Goal: Answer question/provide support: Share knowledge or assist other users

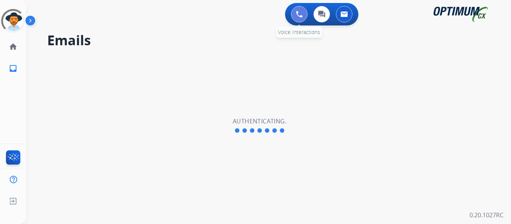
click at [302, 19] on button at bounding box center [299, 14] width 16 height 16
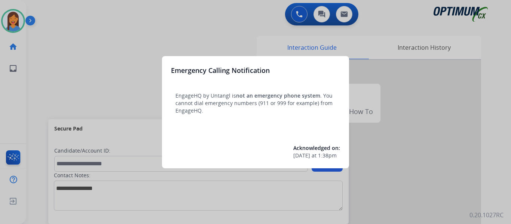
click at [31, 81] on div at bounding box center [255, 112] width 511 height 224
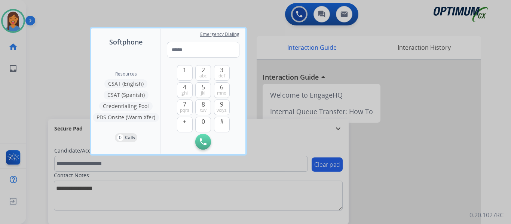
click at [40, 82] on div at bounding box center [255, 112] width 511 height 224
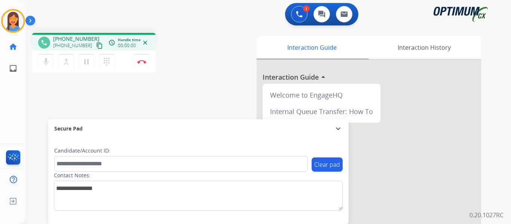
click at [96, 48] on mat-icon "content_copy" at bounding box center [99, 45] width 7 height 7
click at [142, 65] on button "Disconnect" at bounding box center [142, 62] width 16 height 16
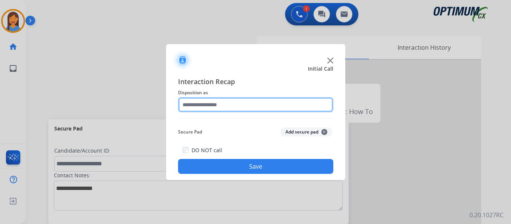
click at [205, 104] on input "text" at bounding box center [255, 104] width 155 height 15
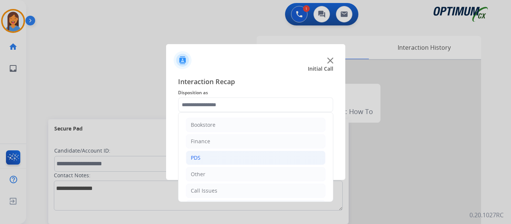
click at [205, 159] on li "PDS" at bounding box center [256, 158] width 140 height 14
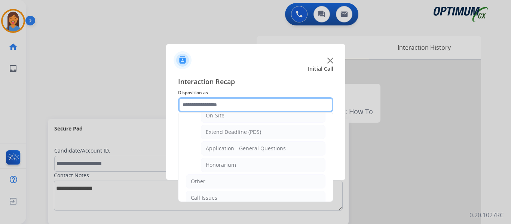
scroll to position [187, 0]
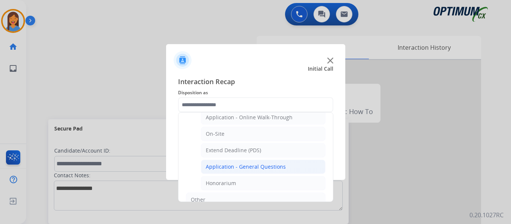
click at [263, 166] on div "Application - General Questions" at bounding box center [246, 166] width 80 height 7
type input "**********"
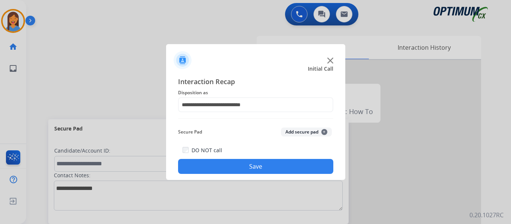
click at [262, 166] on button "Save" at bounding box center [255, 166] width 155 height 15
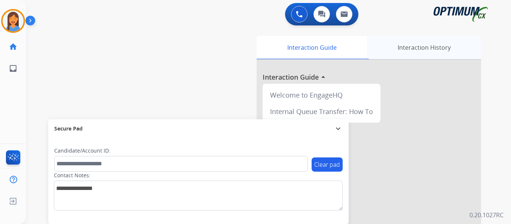
click at [413, 47] on div "Interaction History" at bounding box center [424, 47] width 114 height 23
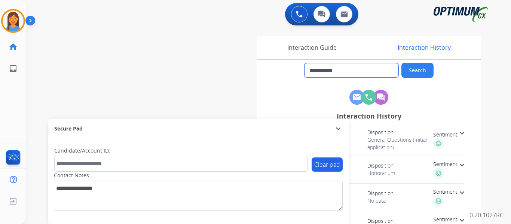
drag, startPoint x: 361, startPoint y: 72, endPoint x: 316, endPoint y: 71, distance: 45.7
click at [316, 71] on input "**********" at bounding box center [351, 70] width 94 height 14
click at [15, 22] on img at bounding box center [13, 20] width 21 height 21
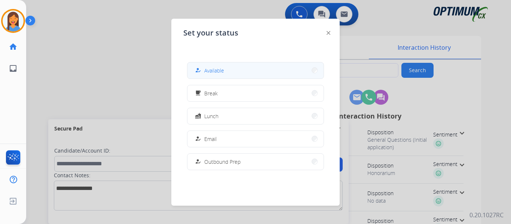
click at [209, 65] on button "how_to_reg Available" at bounding box center [255, 70] width 136 height 16
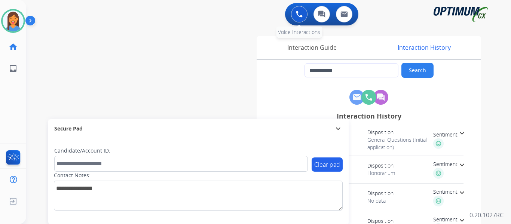
click at [298, 12] on img at bounding box center [299, 14] width 7 height 7
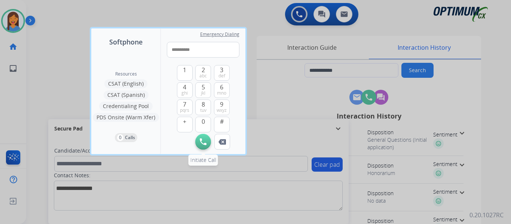
type input "**********"
click at [205, 143] on img at bounding box center [203, 141] width 7 height 7
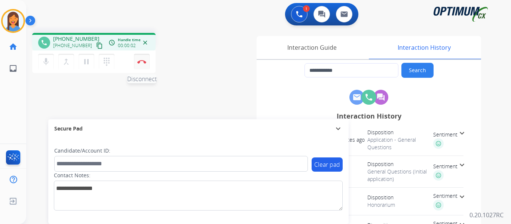
click at [143, 61] on img at bounding box center [141, 62] width 9 height 4
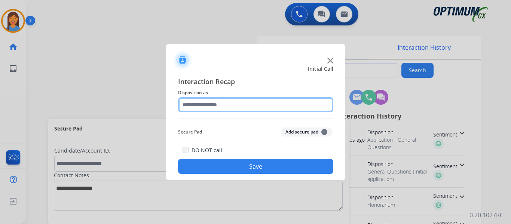
click at [243, 109] on input "text" at bounding box center [255, 104] width 155 height 15
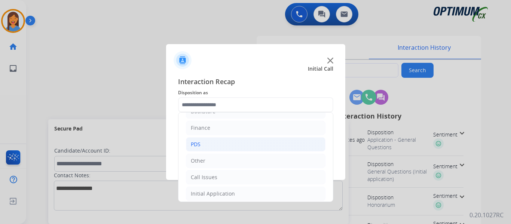
click at [210, 149] on li "PDS" at bounding box center [256, 144] width 140 height 14
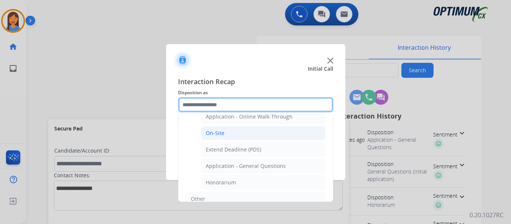
scroll to position [201, 0]
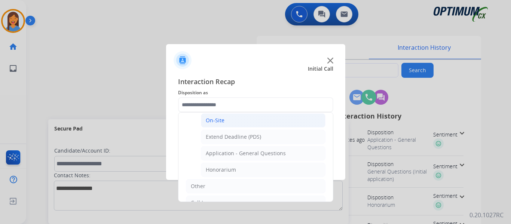
click at [232, 152] on div "Application - General Questions" at bounding box center [246, 153] width 80 height 7
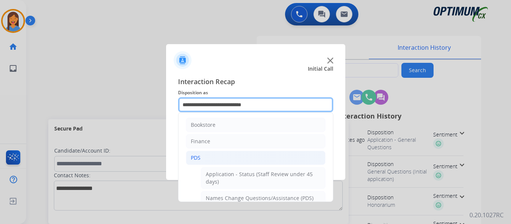
click at [243, 101] on input "**********" at bounding box center [255, 104] width 155 height 15
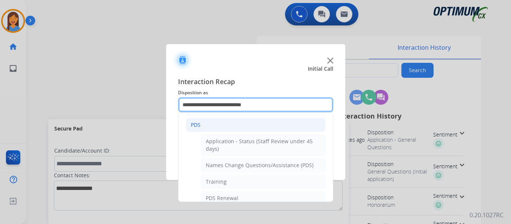
scroll to position [0, 0]
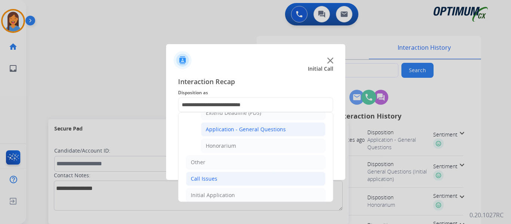
click at [213, 176] on div "Call Issues" at bounding box center [204, 178] width 27 height 7
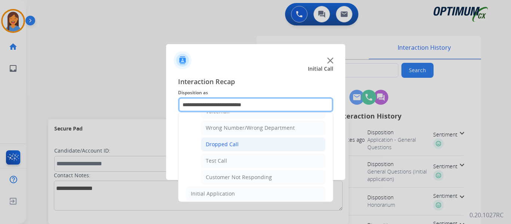
scroll to position [58, 0]
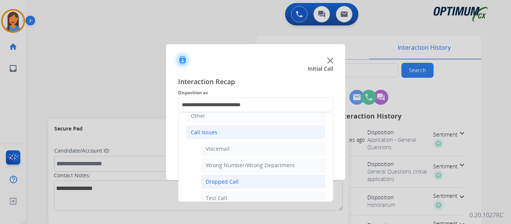
click at [223, 149] on div "Voicemail" at bounding box center [218, 148] width 24 height 7
type input "*********"
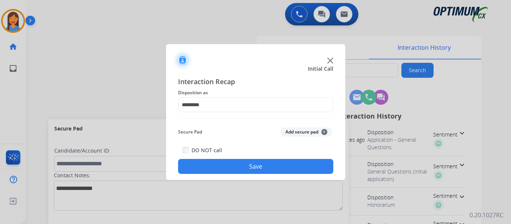
click at [227, 166] on button "Save" at bounding box center [255, 166] width 155 height 15
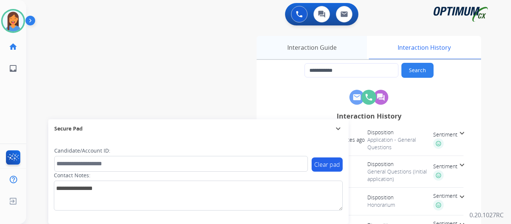
click at [290, 47] on div "Interaction Guide" at bounding box center [312, 47] width 110 height 23
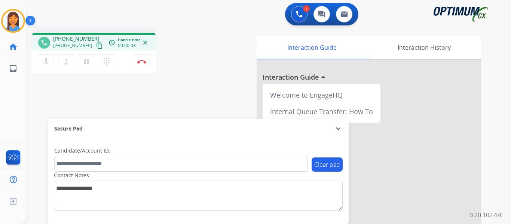
click at [96, 46] on mat-icon "content_copy" at bounding box center [99, 45] width 7 height 7
click at [105, 61] on mat-icon "dialpad" at bounding box center [106, 61] width 9 height 9
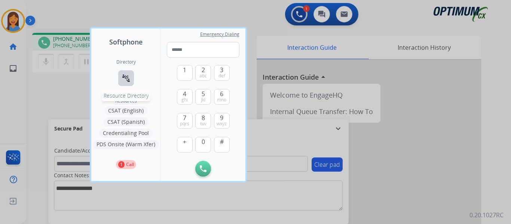
click at [126, 80] on mat-icon "connect_without_contact" at bounding box center [126, 78] width 9 height 9
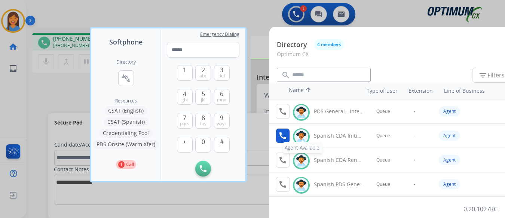
click at [281, 135] on mat-icon "call" at bounding box center [282, 135] width 9 height 9
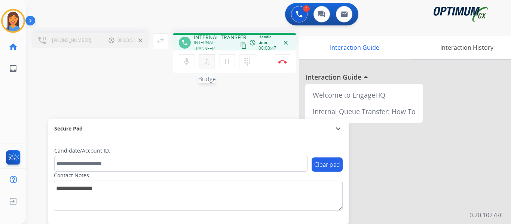
click at [208, 62] on mat-icon "merge_type" at bounding box center [206, 61] width 9 height 9
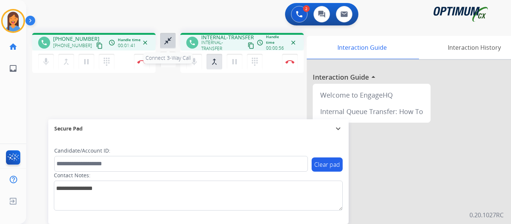
click at [166, 39] on mat-icon "close_fullscreen" at bounding box center [167, 40] width 9 height 9
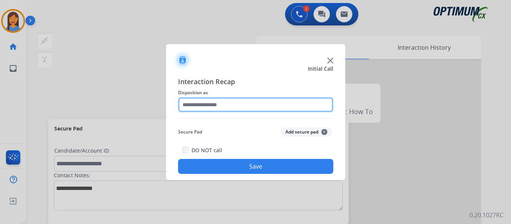
click at [235, 107] on input "text" at bounding box center [255, 104] width 155 height 15
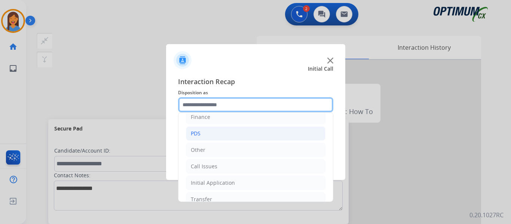
scroll to position [37, 0]
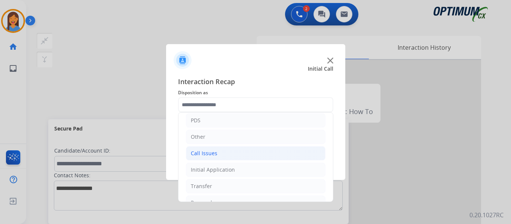
click at [223, 154] on li "Call Issues" at bounding box center [256, 153] width 140 height 14
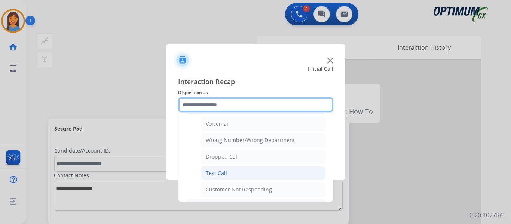
scroll to position [75, 0]
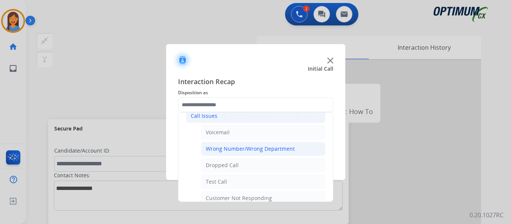
click at [247, 148] on div "Wrong Number/Wrong Department" at bounding box center [250, 148] width 89 height 7
type input "**********"
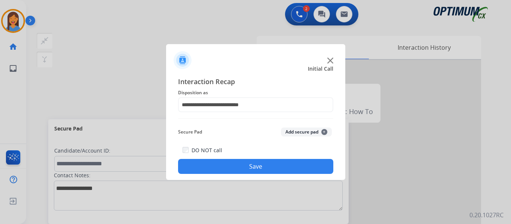
click at [256, 164] on button "Save" at bounding box center [255, 166] width 155 height 15
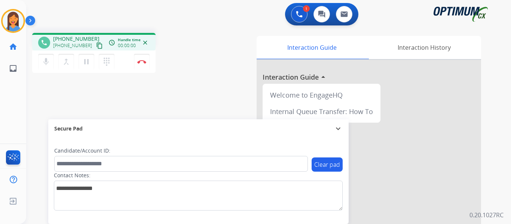
click at [96, 44] on mat-icon "content_copy" at bounding box center [99, 45] width 7 height 7
click at [198, 114] on div "phone [PHONE_NUMBER] [PHONE_NUMBER] content_copy access_time Call metrics Queue…" at bounding box center [259, 183] width 467 height 312
click at [143, 59] on button "Disconnect" at bounding box center [142, 62] width 16 height 16
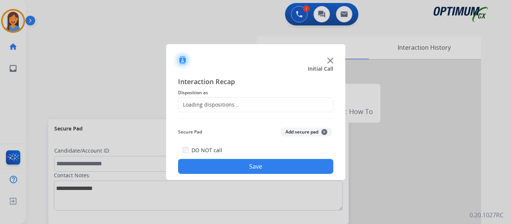
click at [232, 101] on div "Loading dispositions..." at bounding box center [208, 104] width 61 height 7
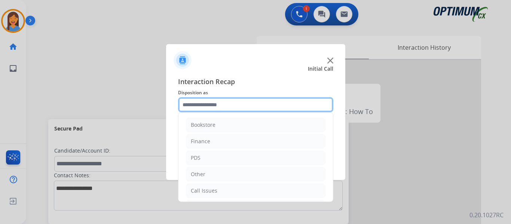
click at [217, 106] on input "text" at bounding box center [255, 104] width 155 height 15
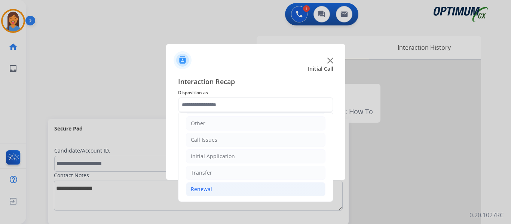
click at [208, 186] on div "Renewal" at bounding box center [201, 189] width 21 height 7
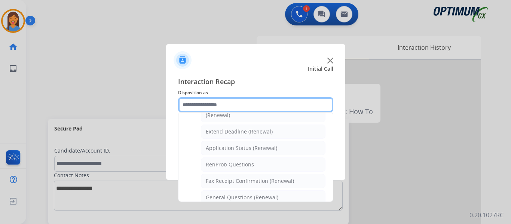
scroll to position [201, 0]
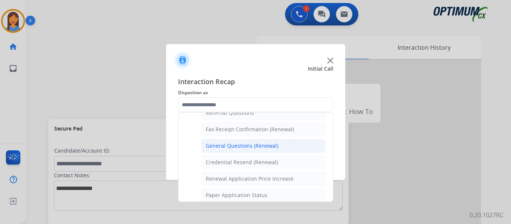
click at [235, 141] on li "General Questions (Renewal)" at bounding box center [263, 146] width 125 height 14
type input "**********"
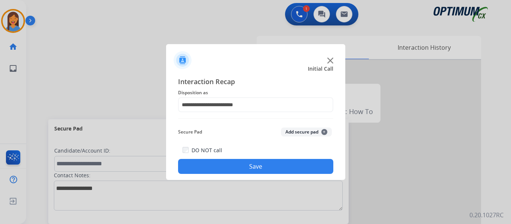
click at [245, 172] on button "Save" at bounding box center [255, 166] width 155 height 15
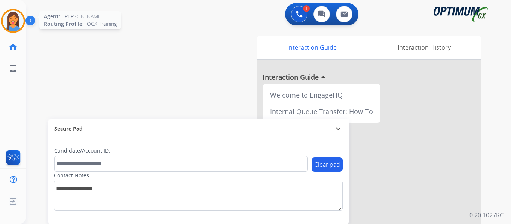
click at [15, 19] on img at bounding box center [13, 20] width 21 height 21
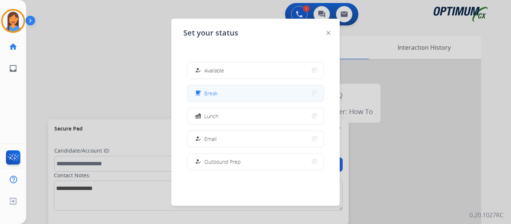
click at [223, 97] on button "free_breakfast Break" at bounding box center [255, 93] width 136 height 16
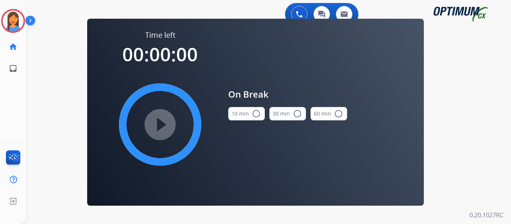
drag, startPoint x: 233, startPoint y: 117, endPoint x: 226, endPoint y: 117, distance: 6.7
click at [233, 117] on button "10 min radio_button_unchecked" at bounding box center [246, 113] width 37 height 13
click at [156, 128] on mat-icon "play_circle_filled" at bounding box center [160, 124] width 9 height 9
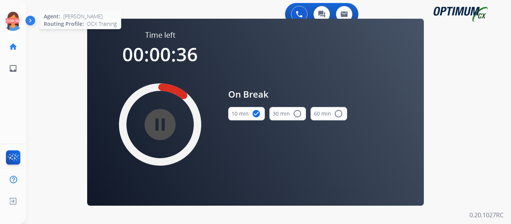
click at [19, 26] on icon at bounding box center [13, 21] width 24 height 24
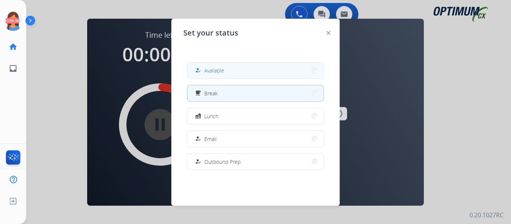
click at [200, 73] on mat-icon "how_to_reg" at bounding box center [198, 70] width 6 height 6
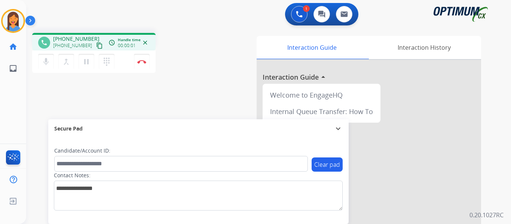
drag, startPoint x: 92, startPoint y: 46, endPoint x: 99, endPoint y: 47, distance: 6.4
click at [96, 46] on mat-icon "content_copy" at bounding box center [99, 45] width 7 height 7
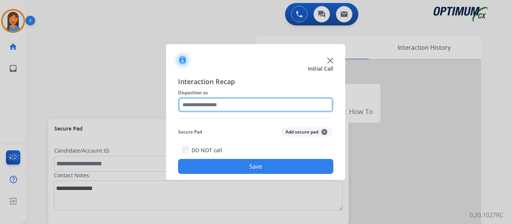
click at [216, 98] on input "text" at bounding box center [255, 104] width 155 height 15
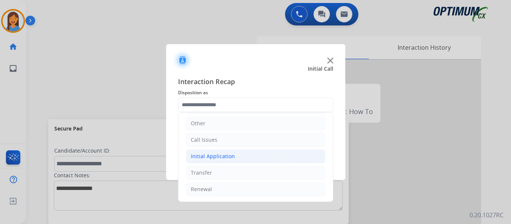
click at [216, 161] on li "Initial Application" at bounding box center [256, 156] width 140 height 14
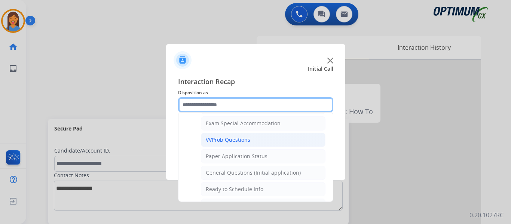
scroll to position [425, 0]
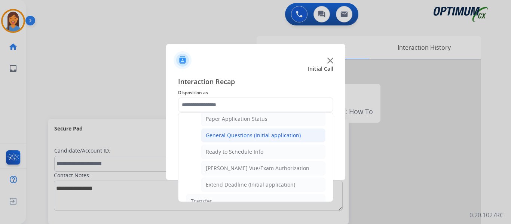
click at [237, 137] on div "General Questions (Initial application)" at bounding box center [253, 135] width 95 height 7
type input "**********"
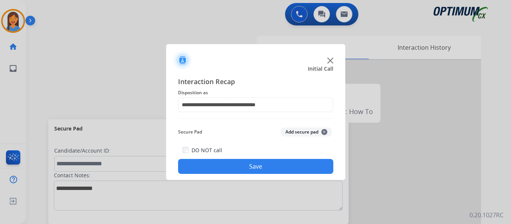
click at [248, 160] on button "Save" at bounding box center [255, 166] width 155 height 15
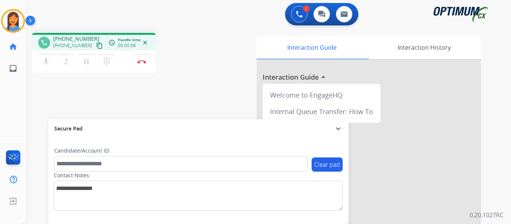
click at [96, 46] on mat-icon "content_copy" at bounding box center [99, 45] width 7 height 7
click at [140, 62] on img at bounding box center [141, 62] width 9 height 4
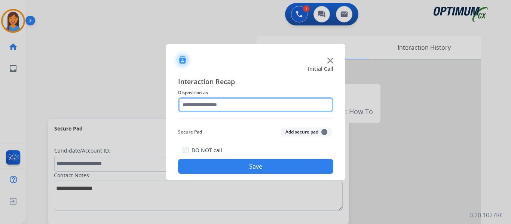
click at [196, 103] on input "text" at bounding box center [255, 104] width 155 height 15
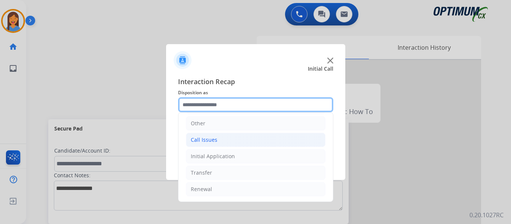
scroll to position [13, 0]
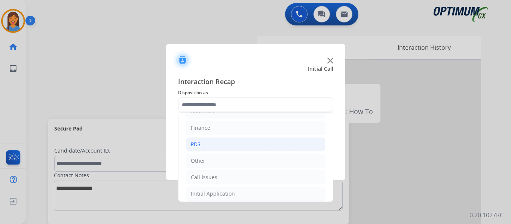
click at [204, 150] on li "PDS" at bounding box center [256, 144] width 140 height 14
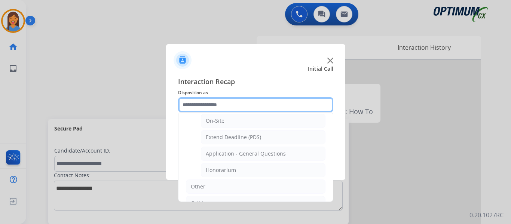
scroll to position [201, 0]
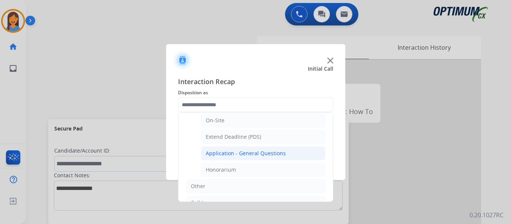
click at [250, 154] on div "Application - General Questions" at bounding box center [246, 153] width 80 height 7
type input "**********"
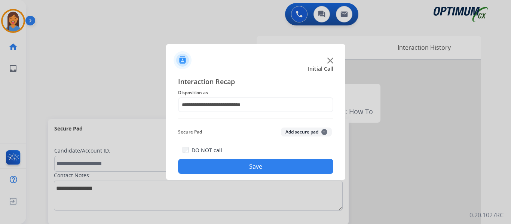
click at [267, 168] on button "Save" at bounding box center [255, 166] width 155 height 15
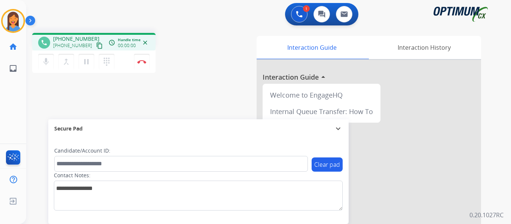
click at [96, 44] on mat-icon "content_copy" at bounding box center [99, 45] width 7 height 7
click at [143, 63] on img at bounding box center [141, 62] width 9 height 4
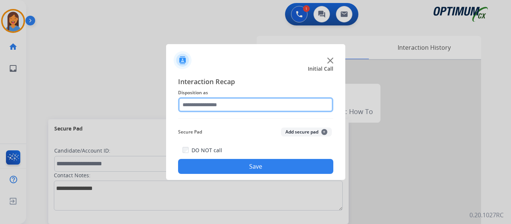
click at [250, 109] on input "text" at bounding box center [255, 104] width 155 height 15
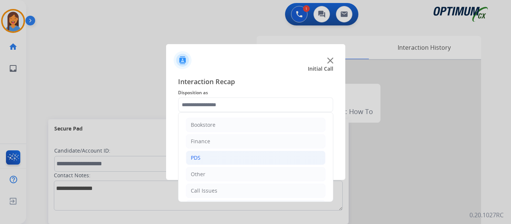
click at [209, 154] on li "PDS" at bounding box center [256, 158] width 140 height 14
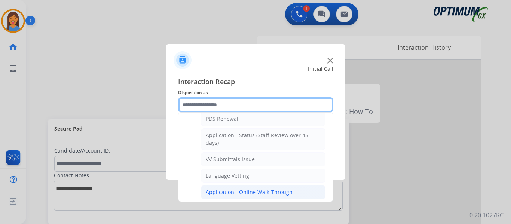
scroll to position [75, 0]
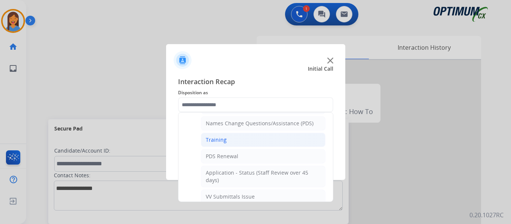
click at [223, 142] on div "Training" at bounding box center [216, 139] width 21 height 7
type input "********"
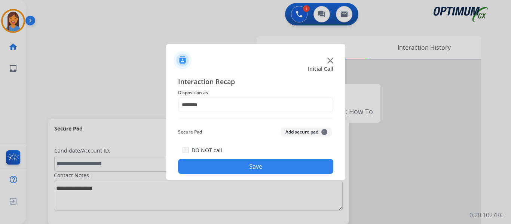
click at [263, 172] on button "Save" at bounding box center [255, 166] width 155 height 15
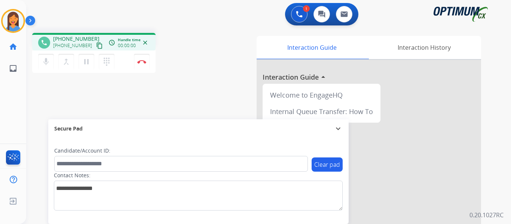
drag, startPoint x: 91, startPoint y: 46, endPoint x: 165, endPoint y: 52, distance: 74.0
click at [96, 46] on mat-icon "content_copy" at bounding box center [99, 45] width 7 height 7
click at [143, 63] on img at bounding box center [141, 62] width 9 height 4
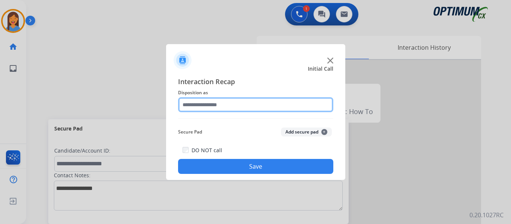
click at [218, 105] on input "text" at bounding box center [255, 104] width 155 height 15
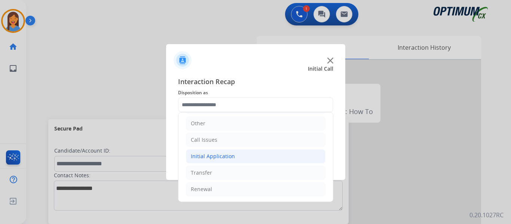
drag, startPoint x: 233, startPoint y: 151, endPoint x: 235, endPoint y: 156, distance: 5.4
click at [233, 151] on li "Initial Application" at bounding box center [256, 156] width 140 height 14
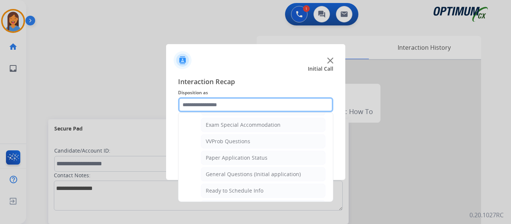
scroll to position [388, 0]
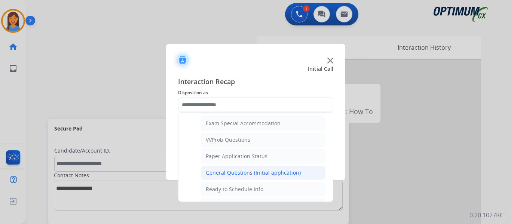
click at [247, 172] on div "General Questions (Initial application)" at bounding box center [253, 172] width 95 height 7
type input "**********"
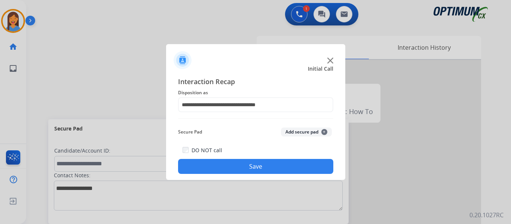
click at [252, 162] on button "Save" at bounding box center [255, 166] width 155 height 15
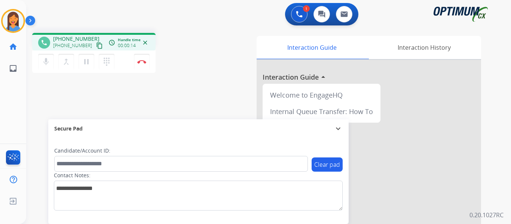
click at [96, 45] on mat-icon "content_copy" at bounding box center [99, 45] width 7 height 7
click at [143, 61] on img at bounding box center [141, 62] width 9 height 4
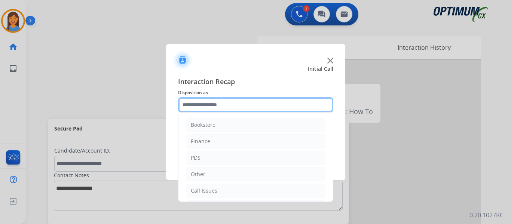
click at [235, 105] on input "text" at bounding box center [255, 104] width 155 height 15
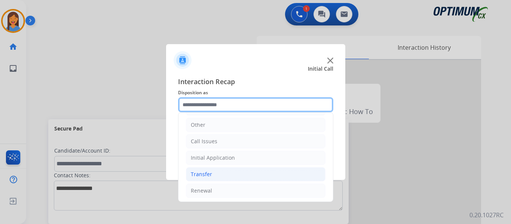
scroll to position [51, 0]
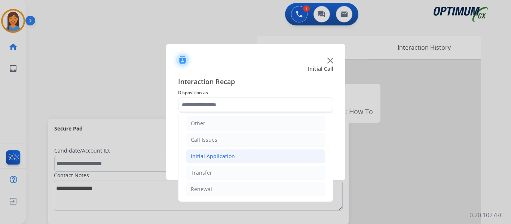
click at [243, 155] on li "Initial Application" at bounding box center [256, 156] width 140 height 14
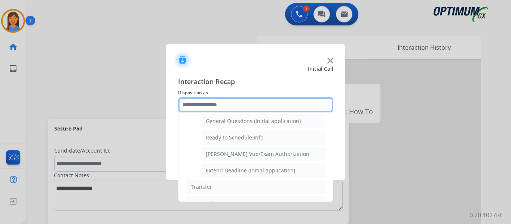
scroll to position [453, 0]
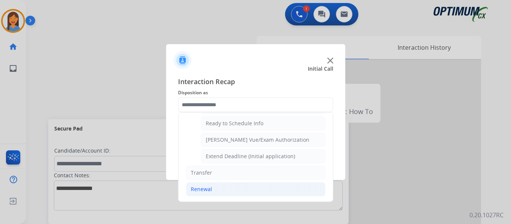
click at [199, 192] on div "Renewal" at bounding box center [201, 189] width 21 height 7
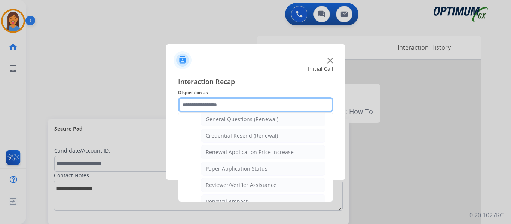
scroll to position [214, 0]
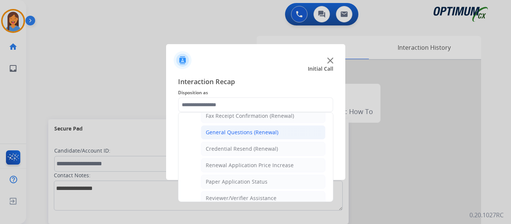
click at [245, 133] on div "General Questions (Renewal)" at bounding box center [242, 132] width 73 height 7
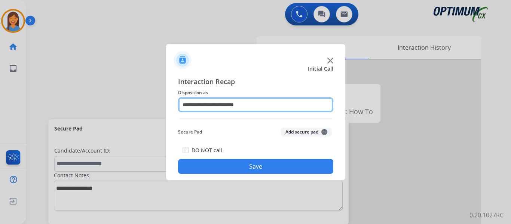
click at [255, 106] on input "**********" at bounding box center [255, 104] width 155 height 15
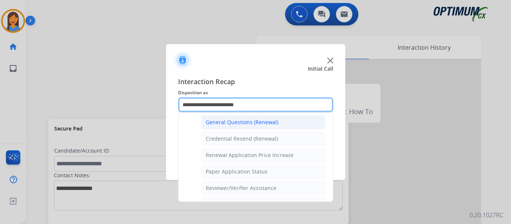
scroll to position [224, 0]
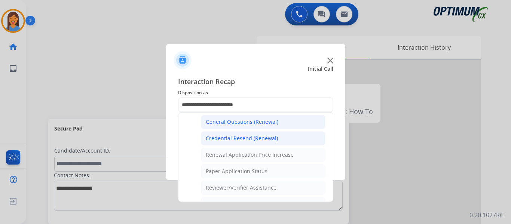
click at [242, 137] on div "Credential Resend (Renewal)" at bounding box center [242, 138] width 72 height 7
type input "**********"
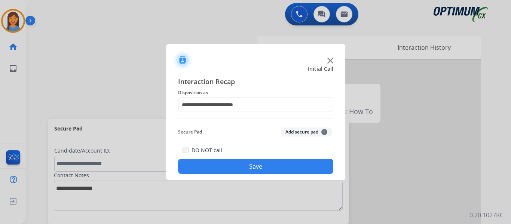
click at [266, 170] on button "Save" at bounding box center [255, 166] width 155 height 15
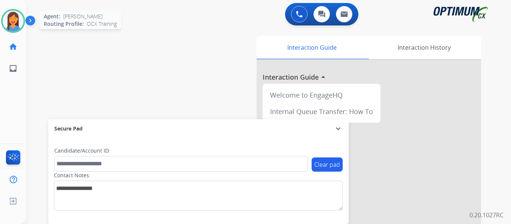
drag, startPoint x: 17, startPoint y: 19, endPoint x: 24, endPoint y: 21, distance: 7.5
click at [17, 19] on img at bounding box center [13, 20] width 21 height 21
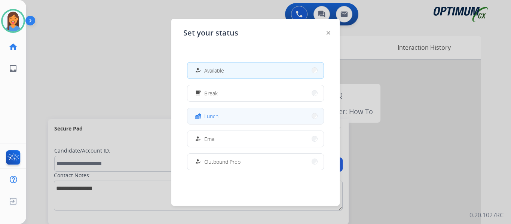
click at [241, 120] on button "fastfood Lunch" at bounding box center [255, 116] width 136 height 16
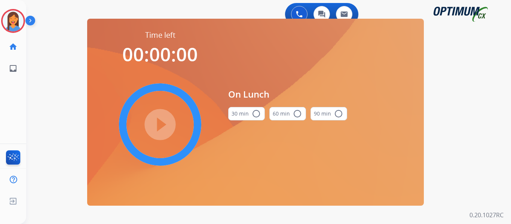
click at [248, 117] on button "30 min radio_button_unchecked" at bounding box center [246, 113] width 37 height 13
click at [162, 124] on mat-icon "play_circle_filled" at bounding box center [160, 124] width 9 height 9
